Goal: Task Accomplishment & Management: Manage account settings

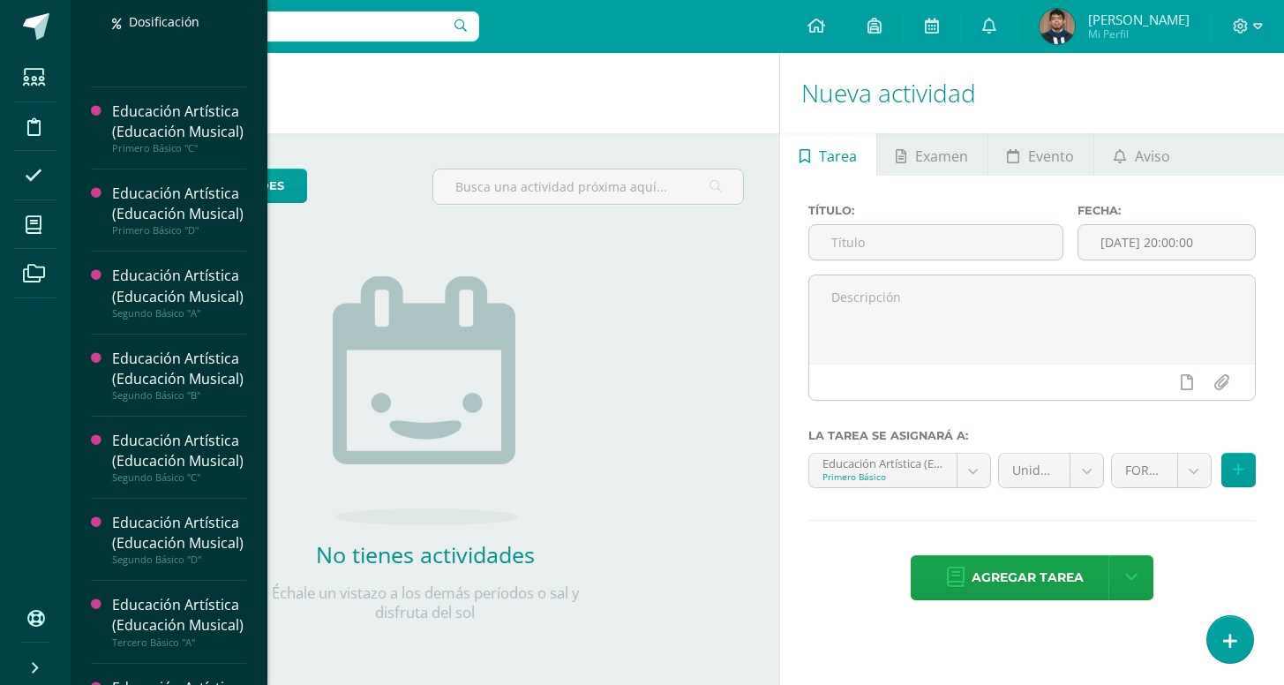
scroll to position [430, 0]
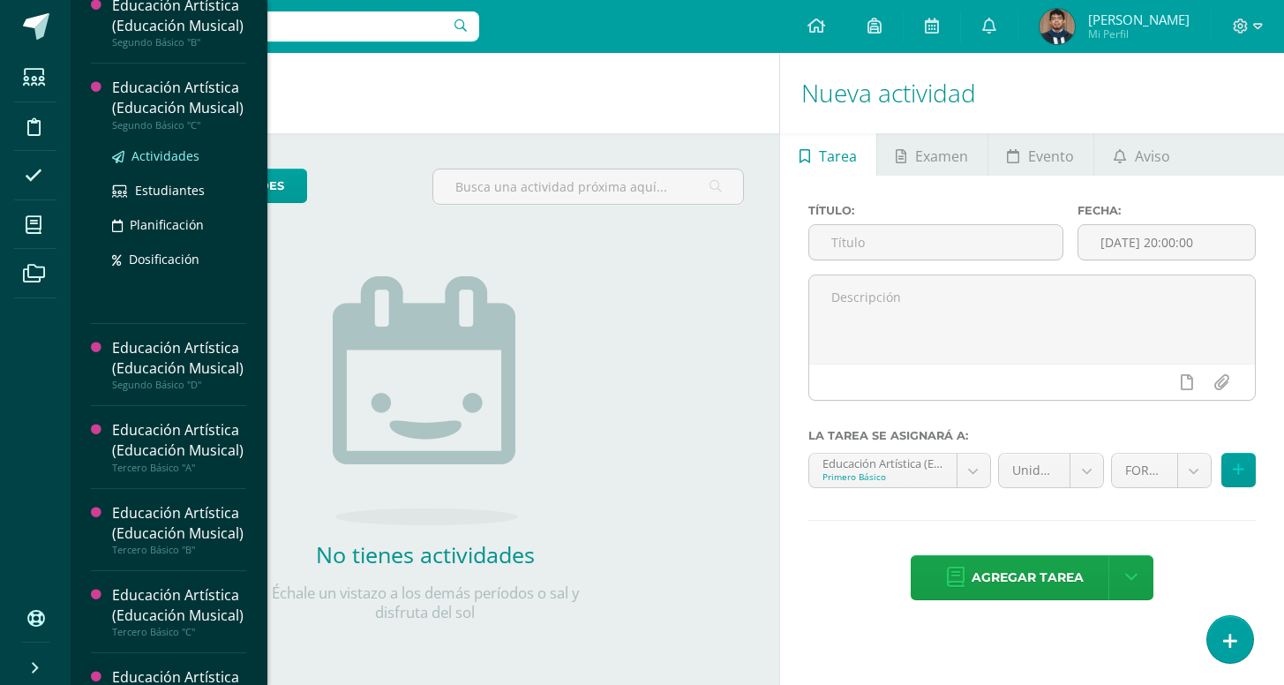
click at [159, 164] on span "Actividades" at bounding box center [165, 155] width 68 height 17
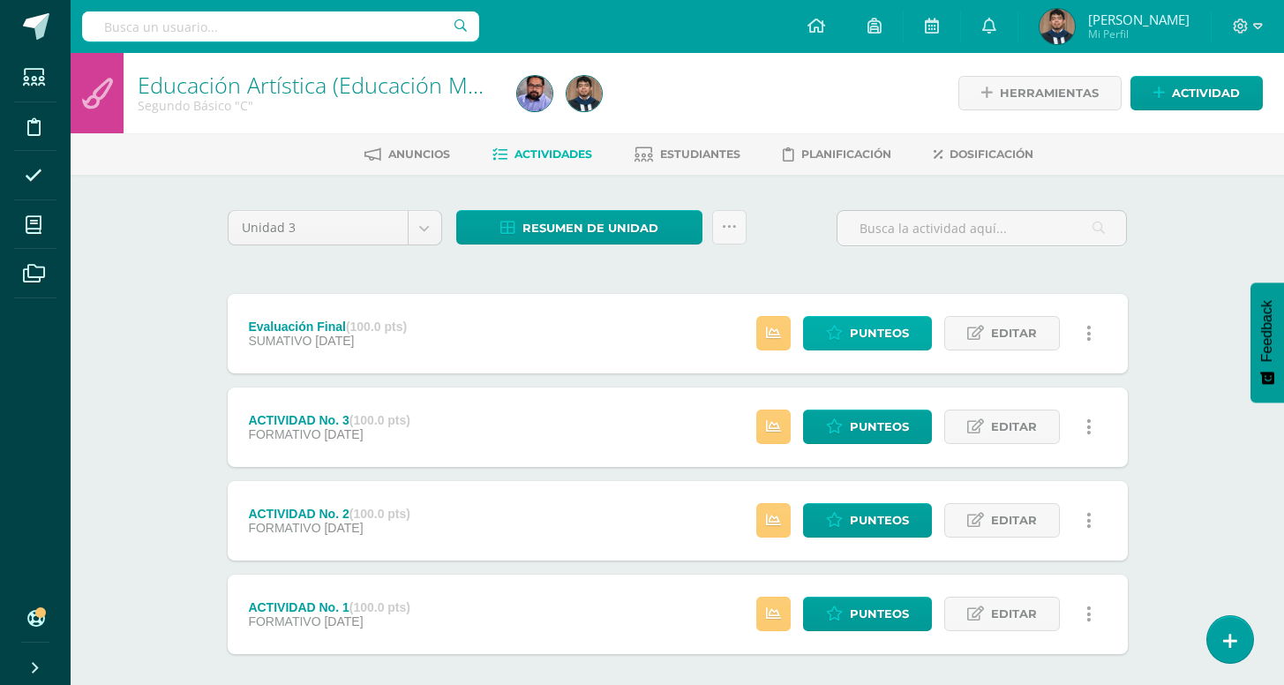
click at [897, 338] on span "Punteos" at bounding box center [879, 333] width 59 height 33
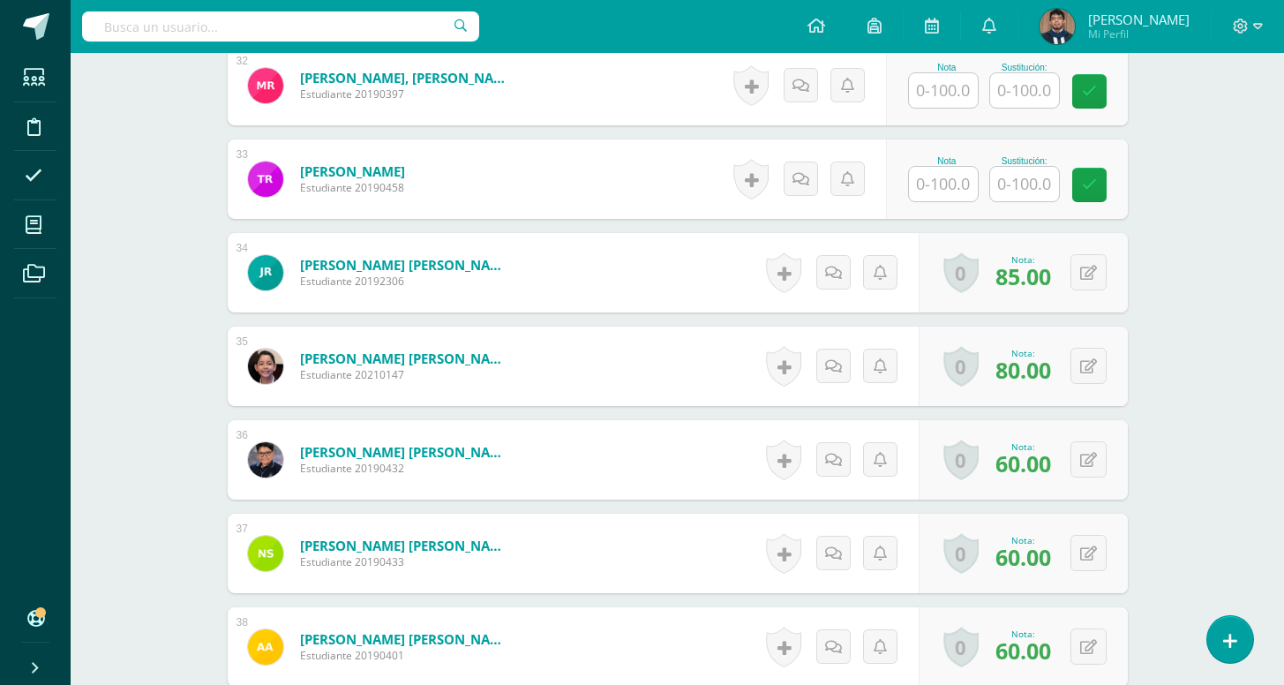
scroll to position [3538, 0]
click at [1097, 371] on button at bounding box center [1088, 365] width 36 height 36
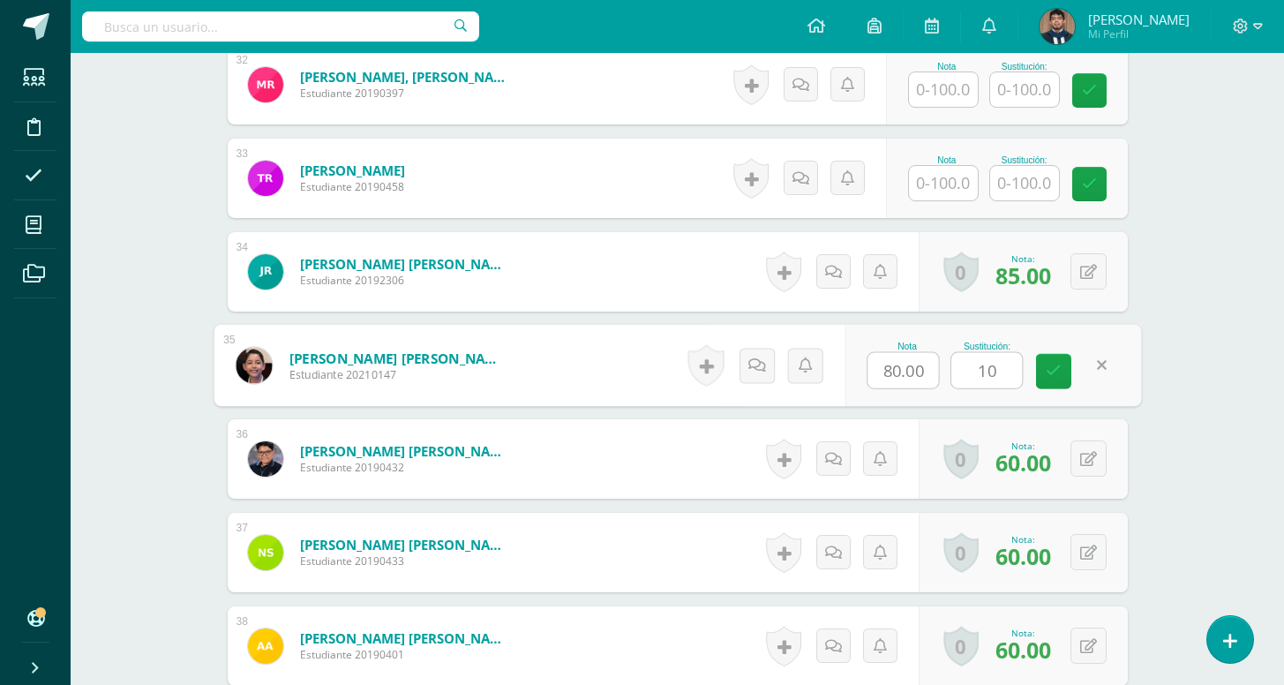
type input "100"
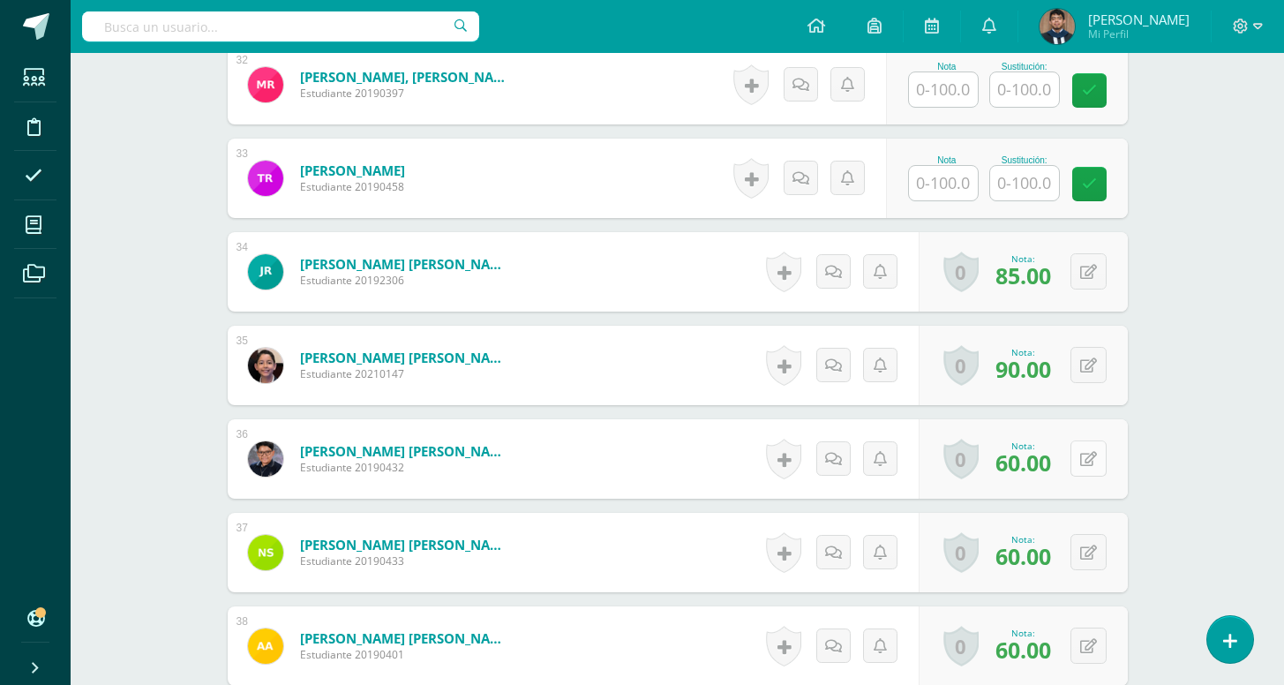
click at [1079, 469] on button at bounding box center [1088, 458] width 36 height 36
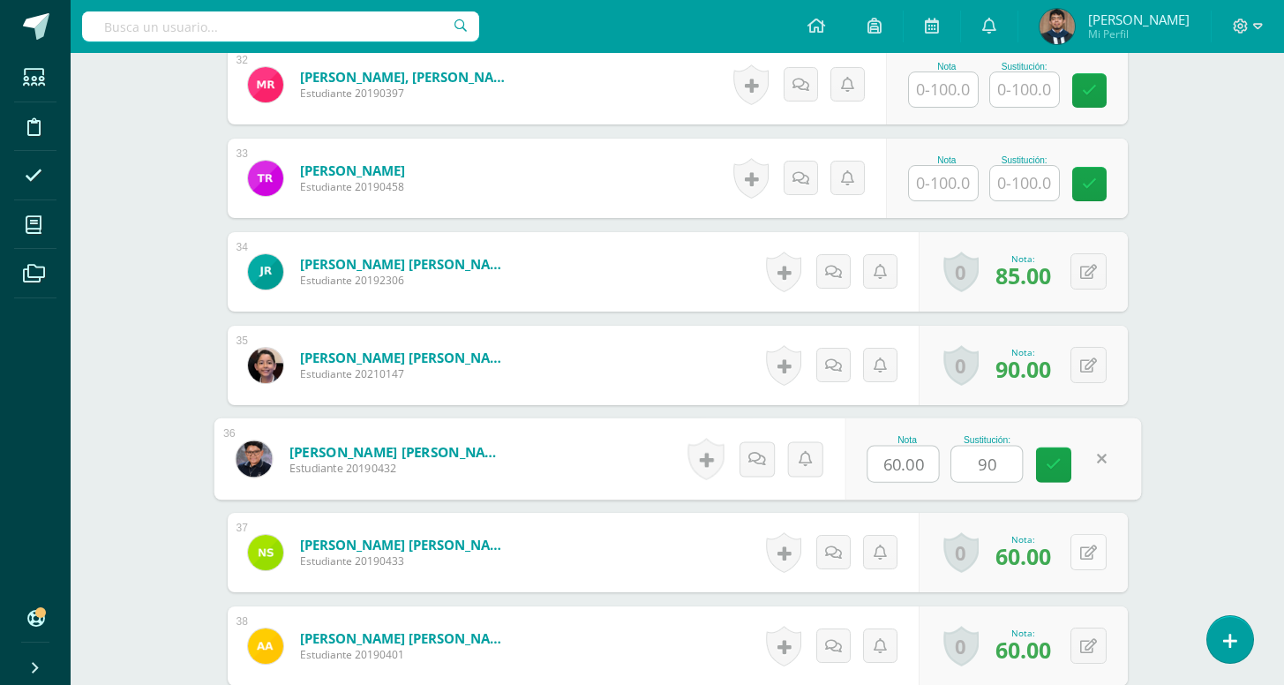
type input "90"
click at [1093, 552] on icon at bounding box center [1088, 552] width 17 height 15
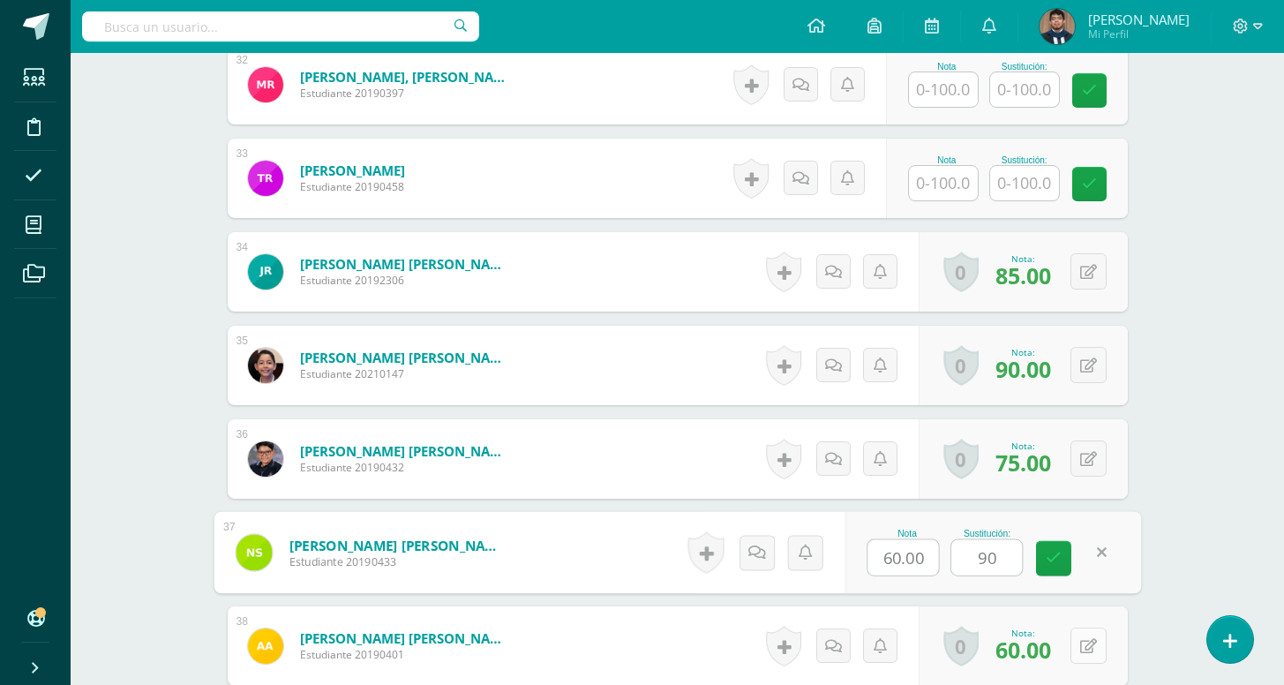
type input "90"
click at [1081, 656] on button at bounding box center [1088, 645] width 36 height 36
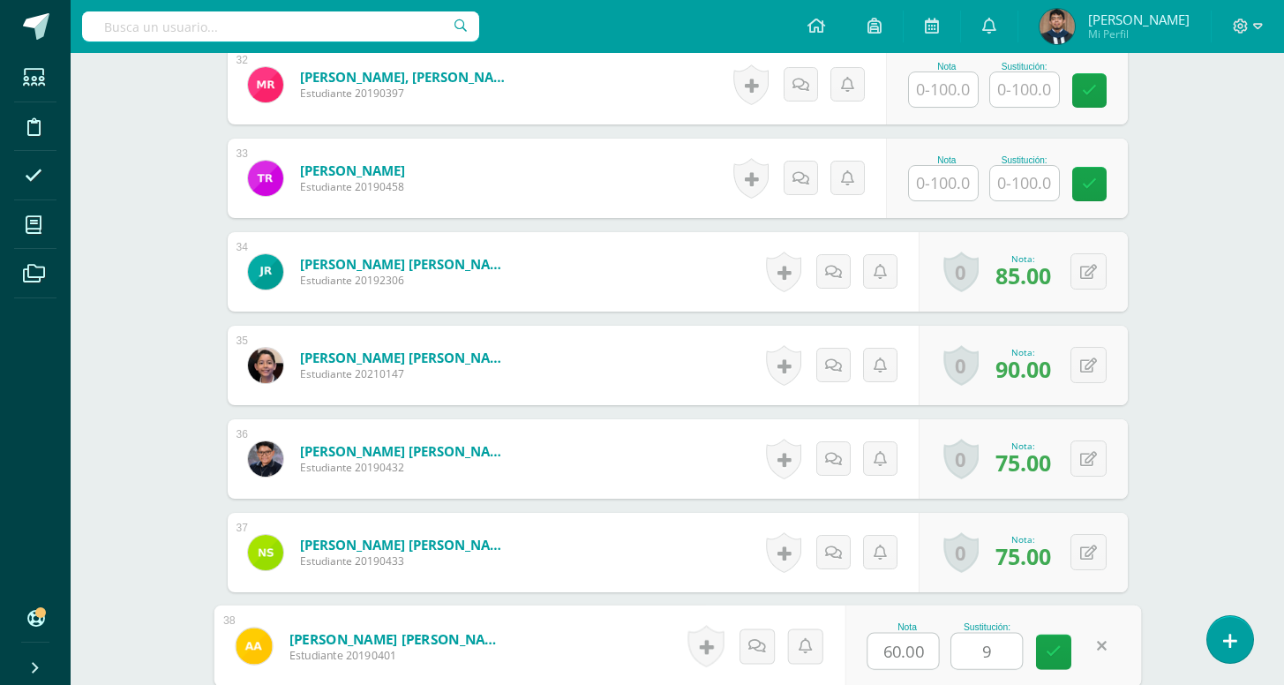
type input "95"
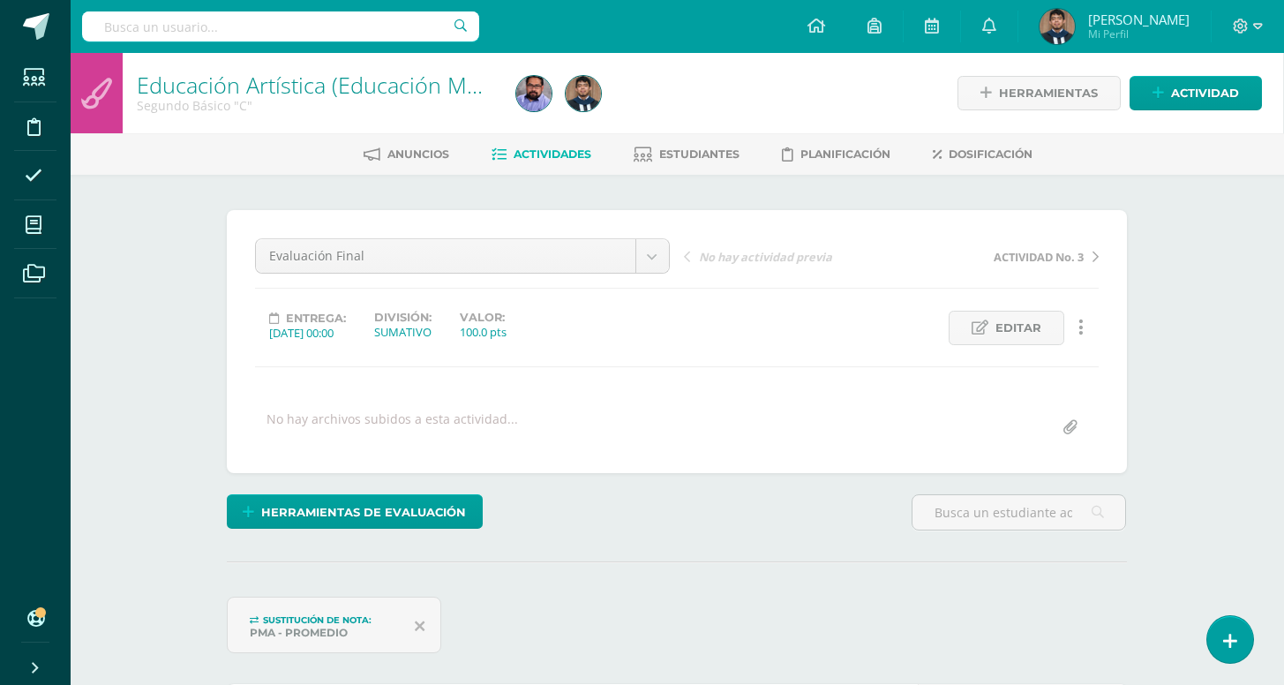
scroll to position [0, 1]
click at [664, 144] on link "Estudiantes" at bounding box center [687, 154] width 106 height 28
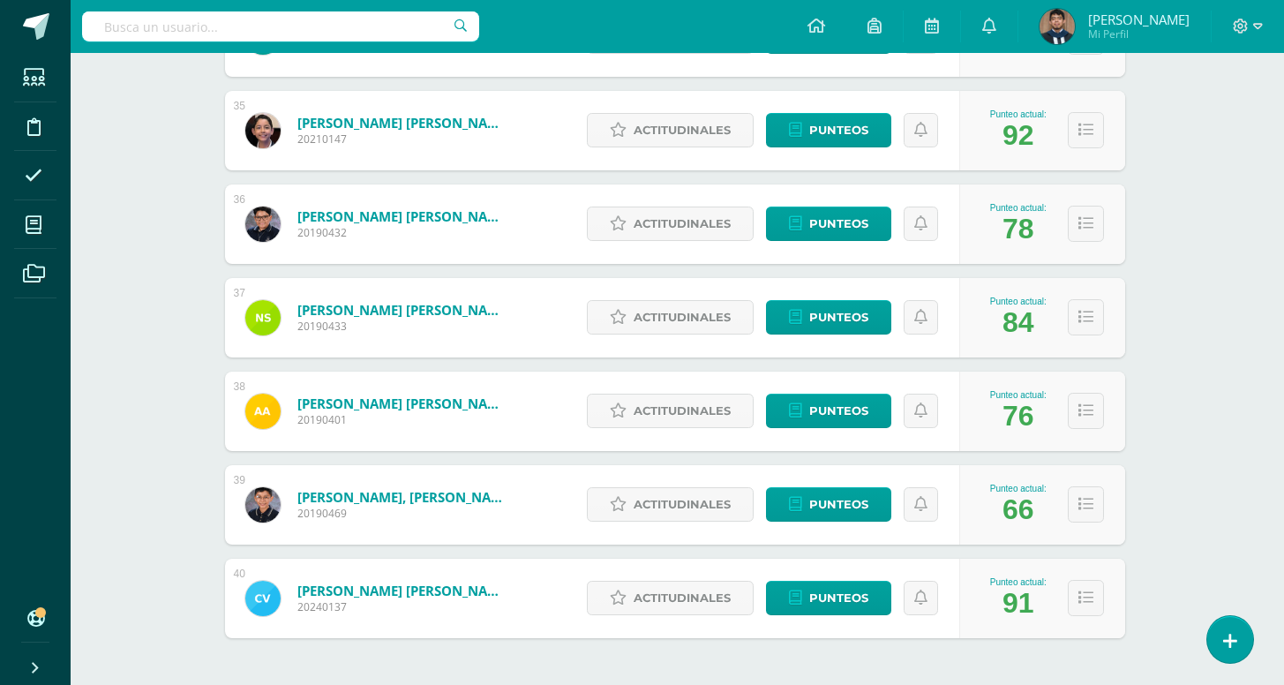
scroll to position [6, 3]
